Goal: Transaction & Acquisition: Book appointment/travel/reservation

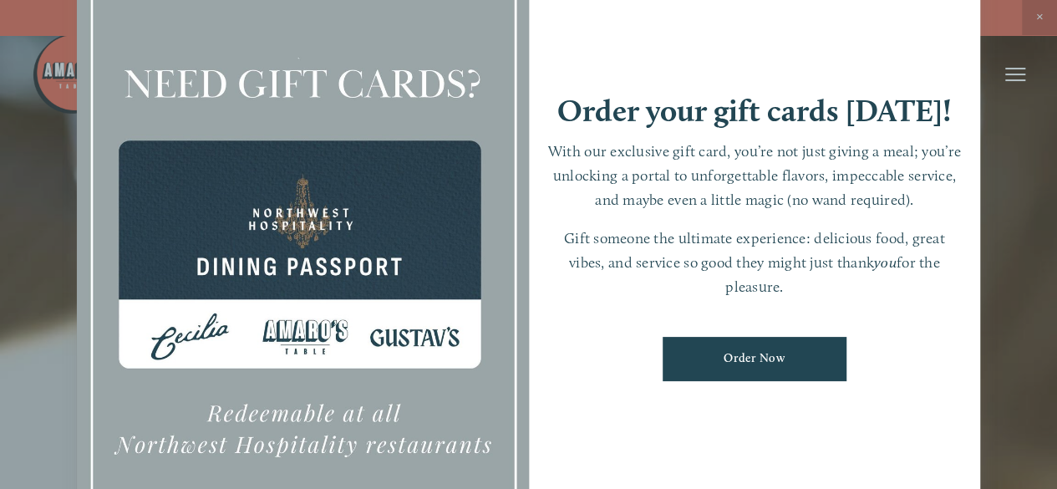
click at [1005, 151] on div at bounding box center [528, 244] width 1057 height 489
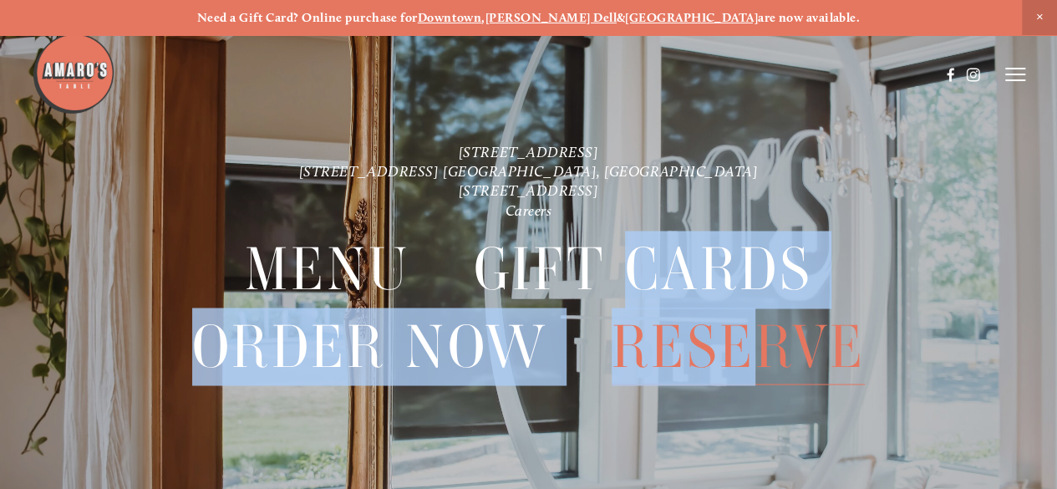
drag, startPoint x: 618, startPoint y: 229, endPoint x: 760, endPoint y: 338, distance: 179.4
click at [760, 338] on nav "Menu Gift Cards Order Now Reserve" at bounding box center [529, 319] width 952 height 197
click at [760, 338] on span "Reserve" at bounding box center [739, 346] width 254 height 77
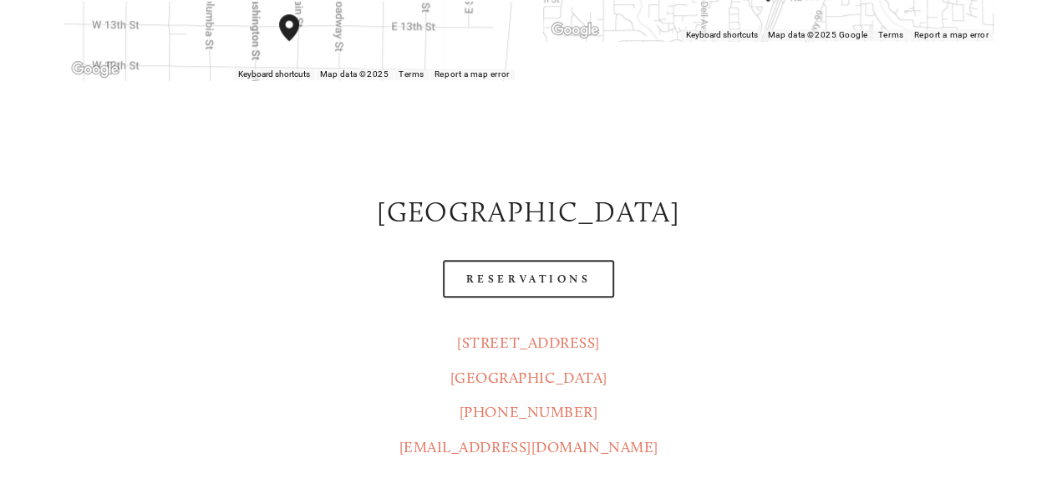
scroll to position [697, 0]
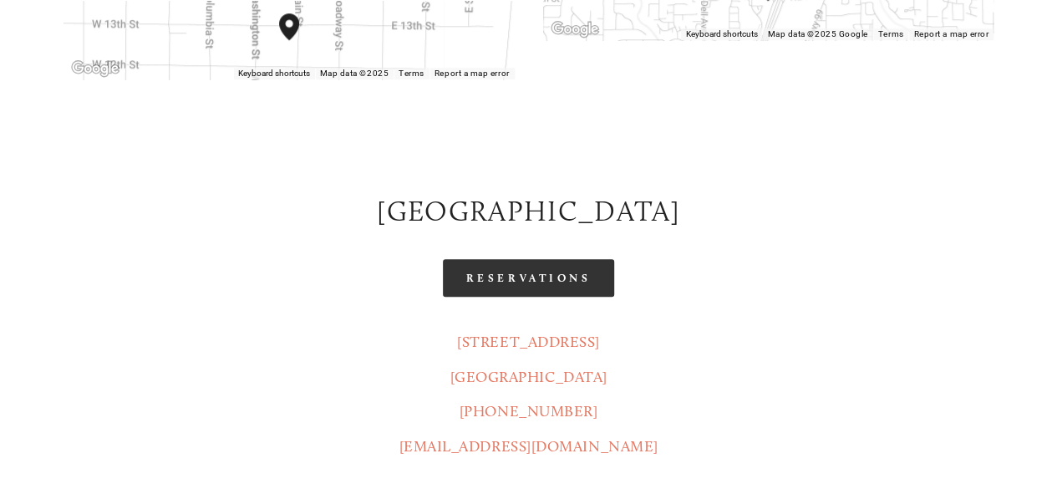
click at [533, 259] on link "Reservations" at bounding box center [529, 278] width 172 height 38
